Goal: Information Seeking & Learning: Learn about a topic

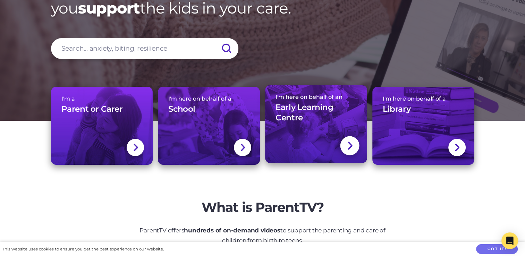
scroll to position [69, 0]
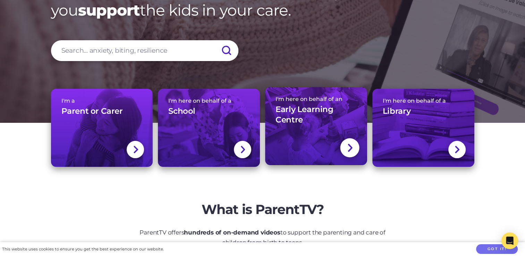
click at [333, 124] on h3 "Early Learning Centre" at bounding box center [316, 115] width 81 height 21
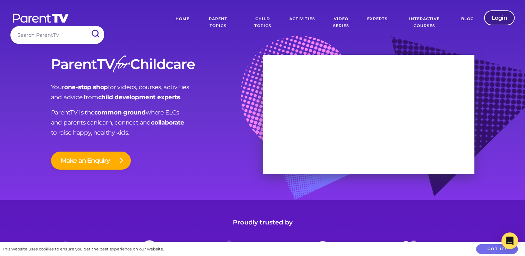
click at [493, 21] on link "Login" at bounding box center [499, 17] width 31 height 15
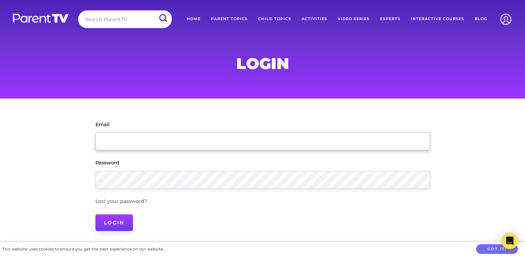
type input "[EMAIL_ADDRESS][DOMAIN_NAME]"
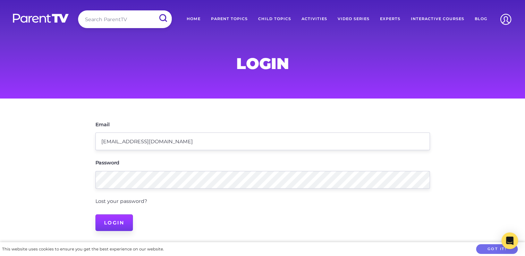
click at [119, 219] on input "Login" at bounding box center [114, 223] width 38 height 17
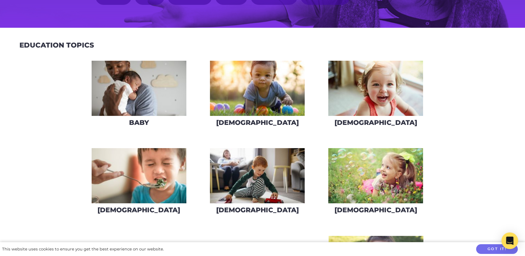
scroll to position [35, 0]
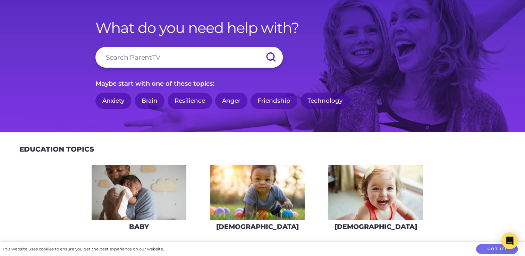
click at [157, 200] on img at bounding box center [139, 192] width 95 height 55
